Goal: Find specific page/section: Find specific page/section

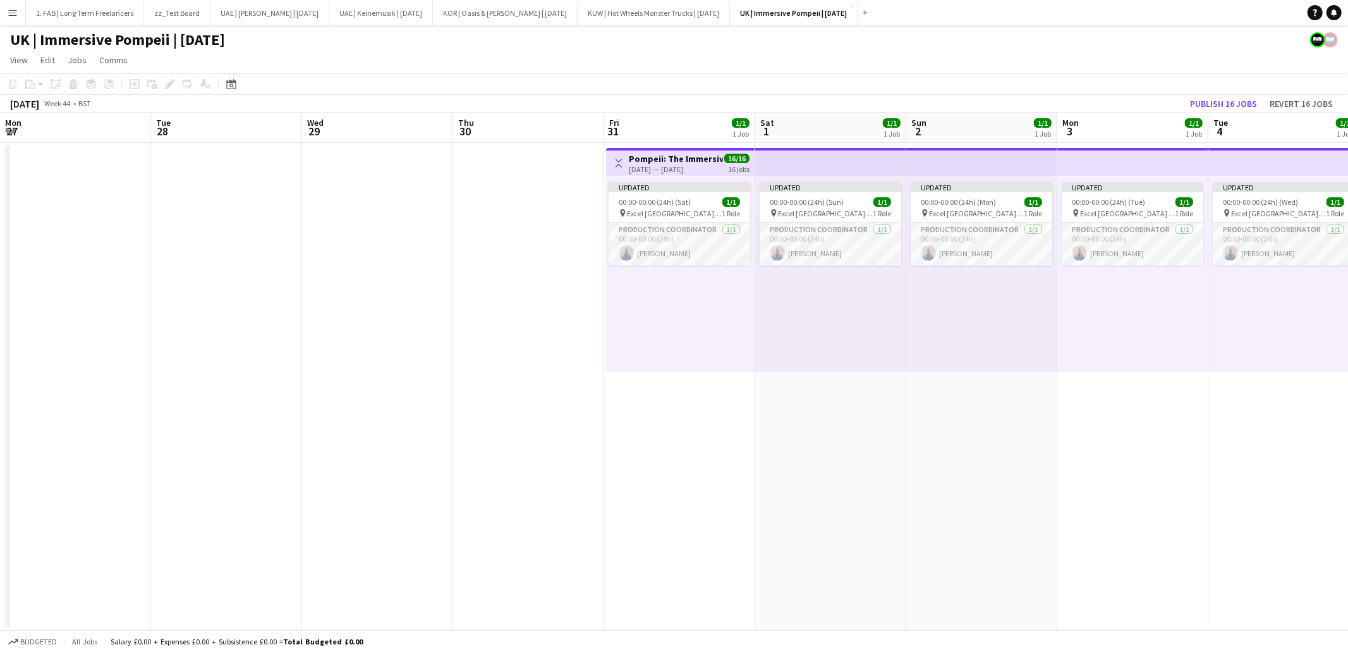
scroll to position [0, 308]
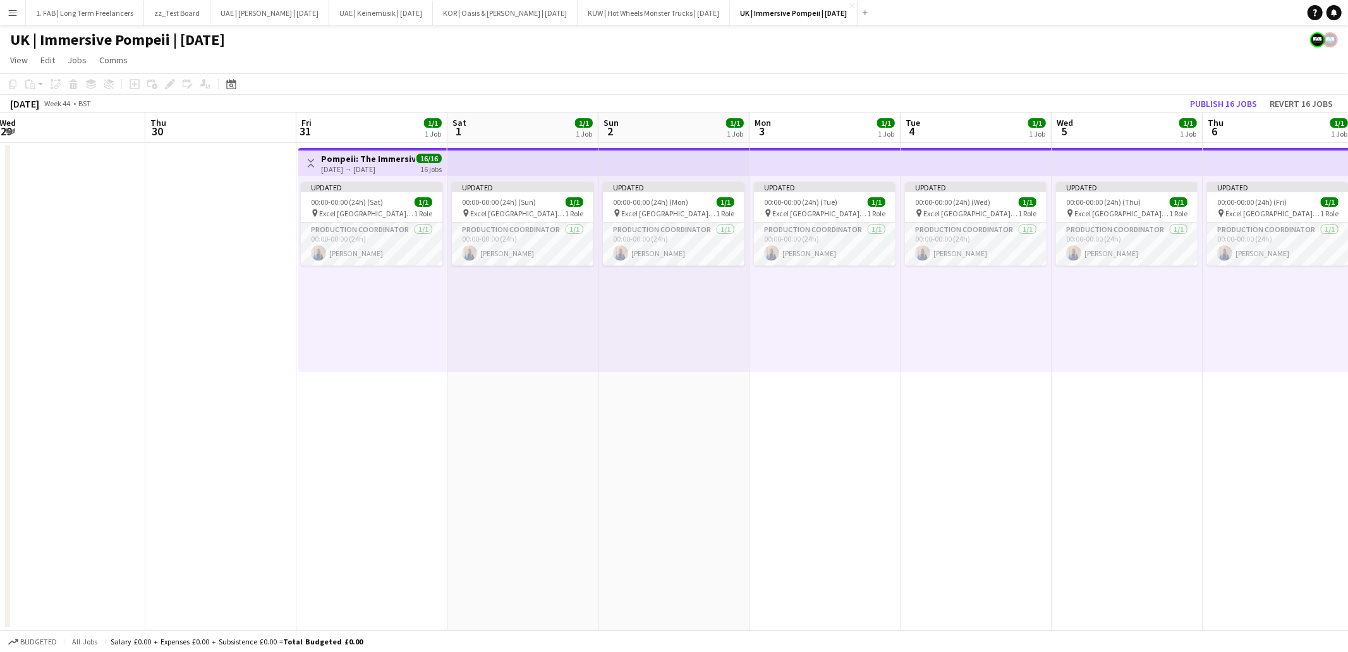
drag, startPoint x: 0, startPoint y: 0, endPoint x: 358, endPoint y: 49, distance: 361.7
click at [358, 49] on app-page-menu "View Day view expanded Day view collapsed Month view Date picker Jump to [DATE]…" at bounding box center [674, 61] width 1348 height 24
click at [9, 12] on app-icon "Menu" at bounding box center [13, 13] width 10 height 10
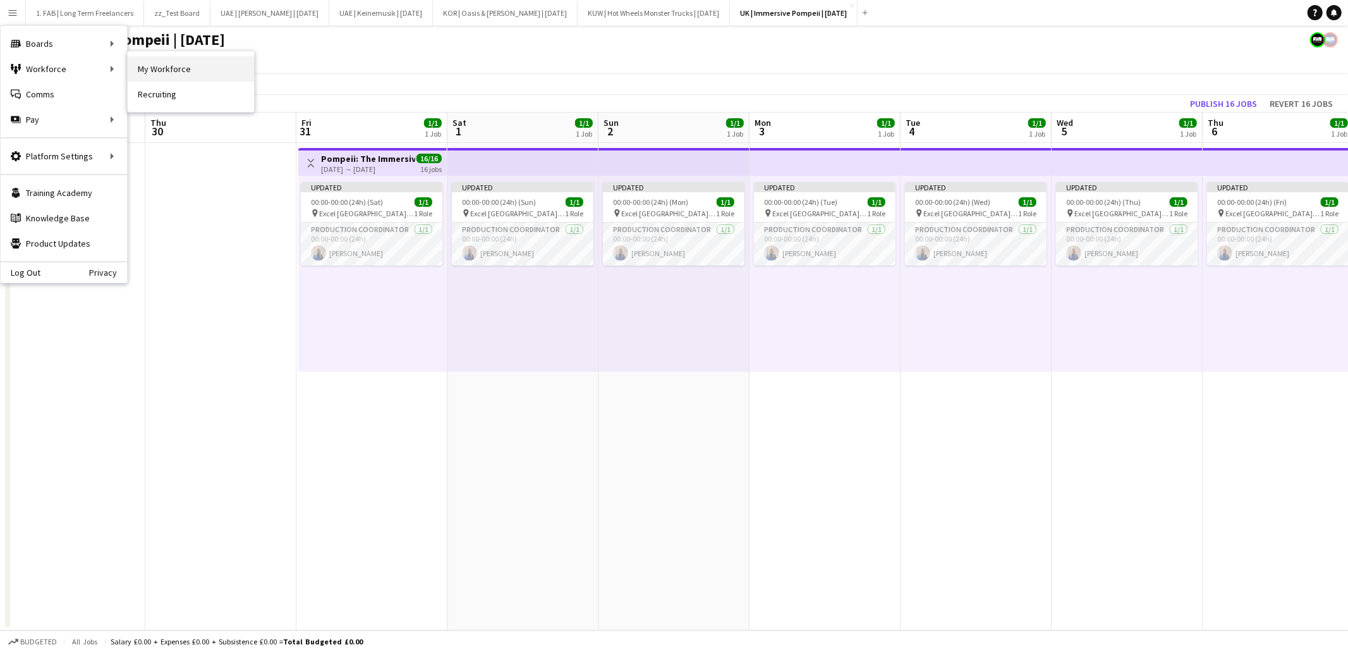
click at [190, 75] on link "My Workforce" at bounding box center [191, 68] width 126 height 25
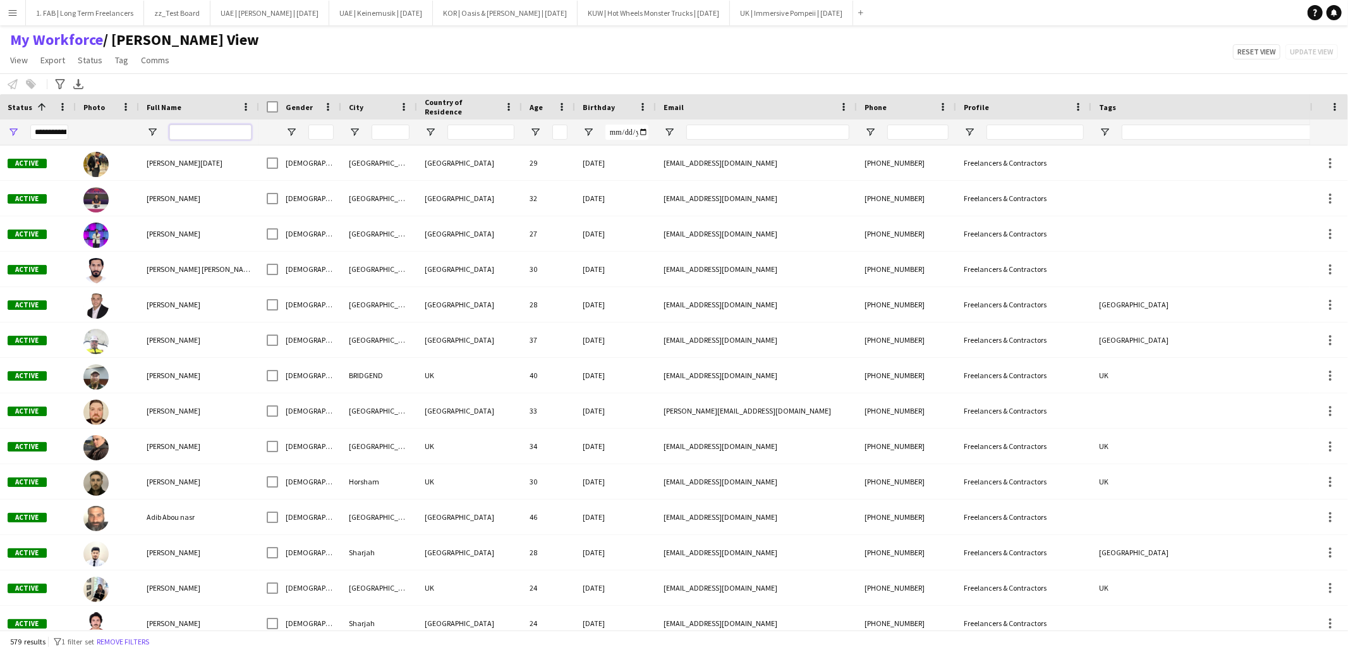
click at [201, 132] on input "Full Name Filter Input" at bounding box center [210, 132] width 82 height 15
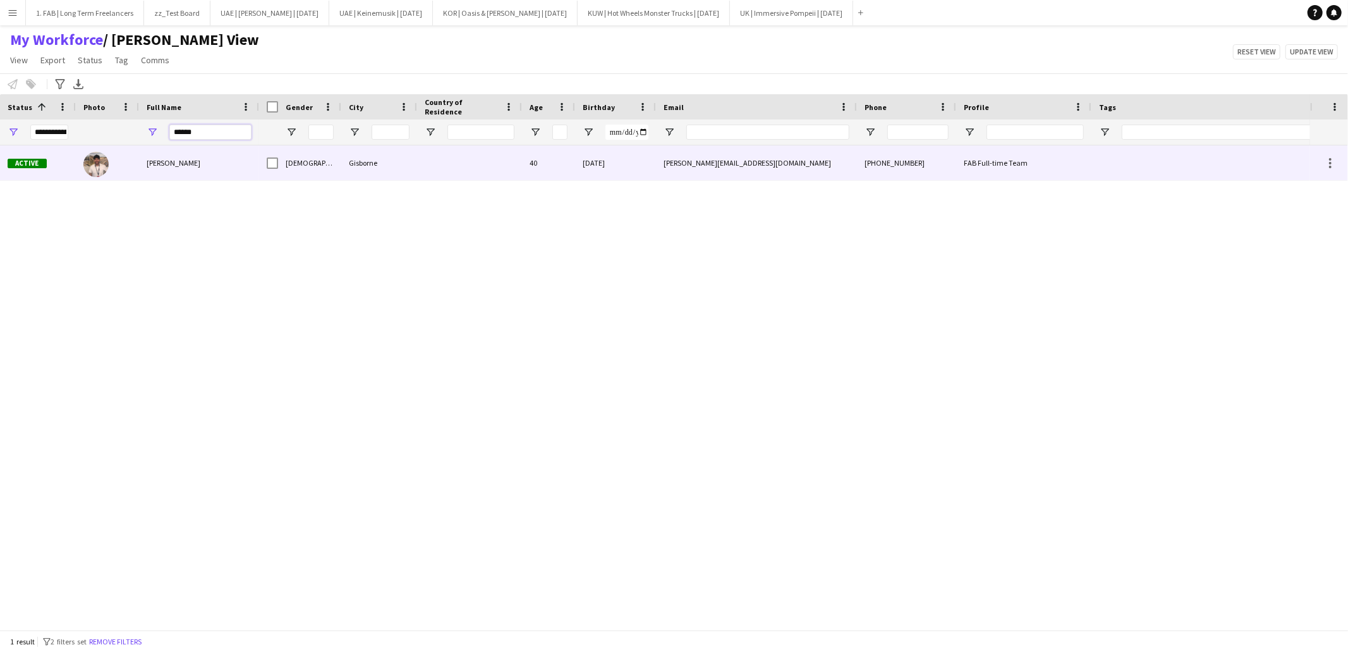
type input "******"
click at [95, 162] on img at bounding box center [95, 164] width 25 height 25
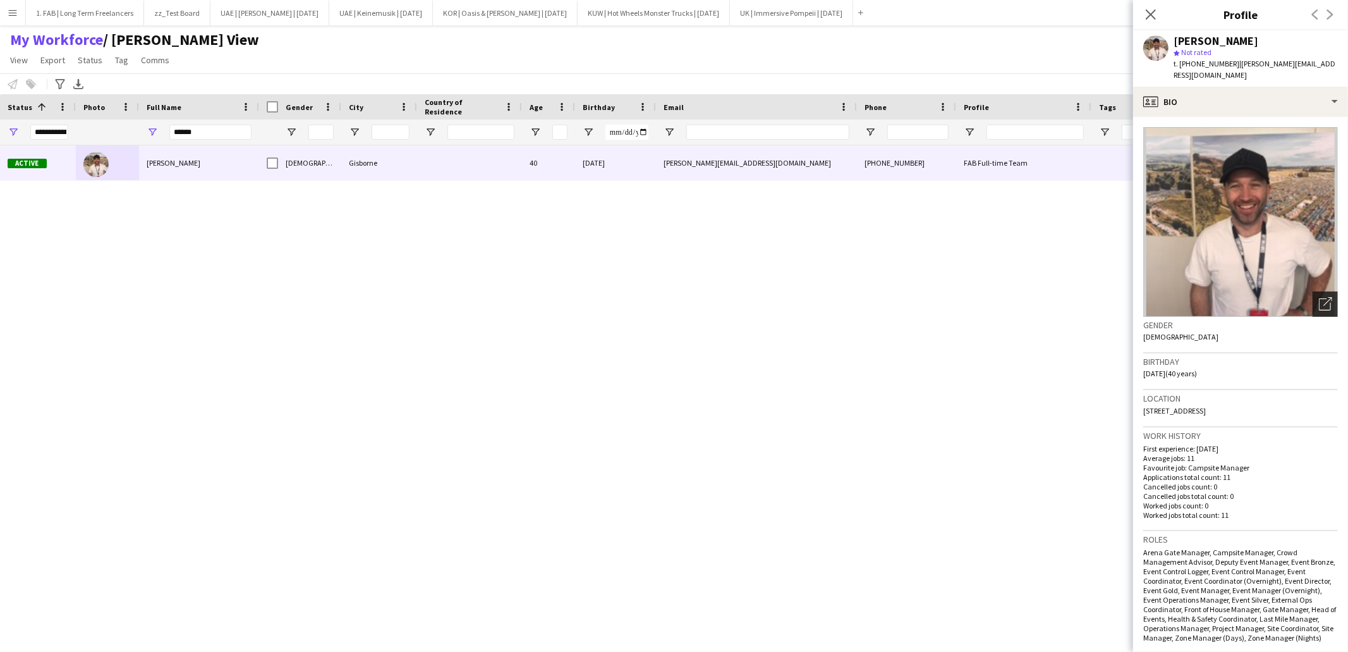
click at [1327, 297] on icon "Open photos pop-in" at bounding box center [1325, 303] width 13 height 13
